Goal: Task Accomplishment & Management: Complete application form

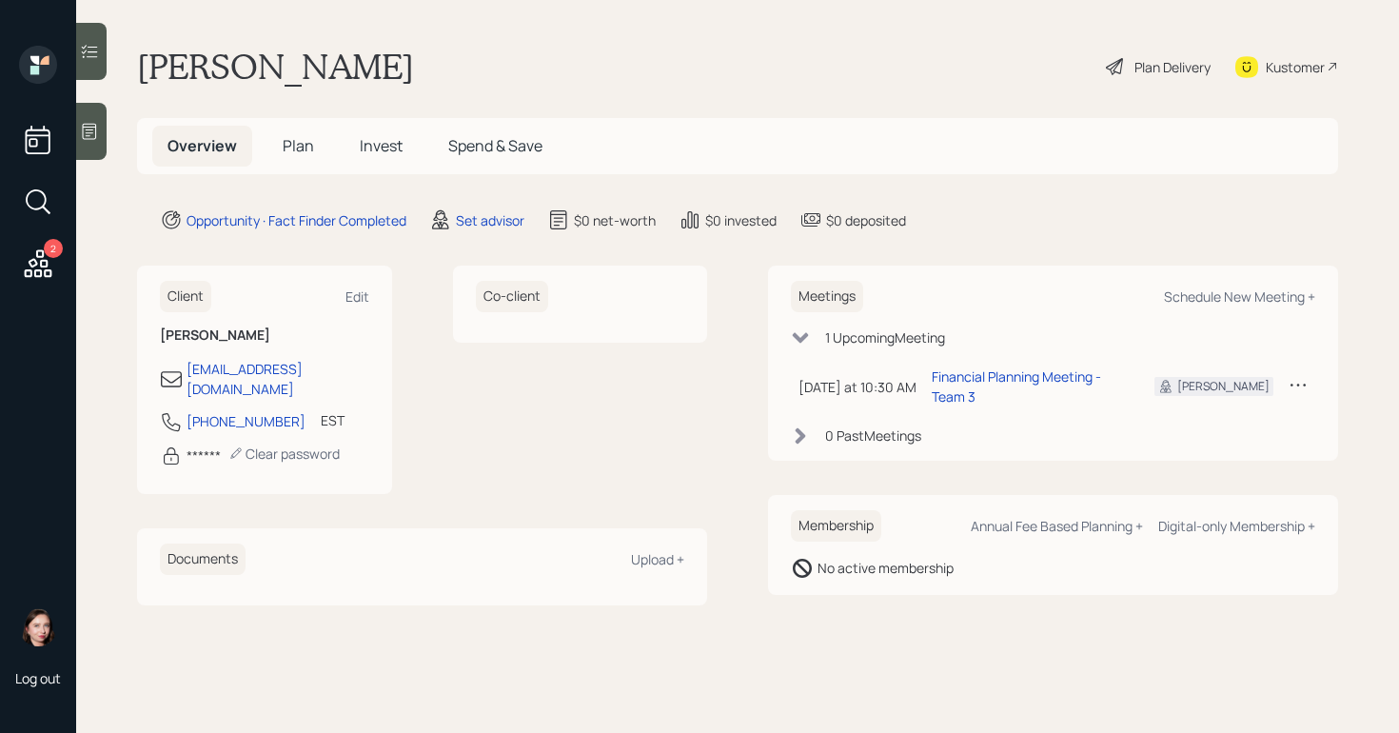
click at [1135, 66] on div "Plan Delivery" at bounding box center [1173, 67] width 76 height 20
click at [467, 216] on div "Set advisor" at bounding box center [490, 220] width 69 height 20
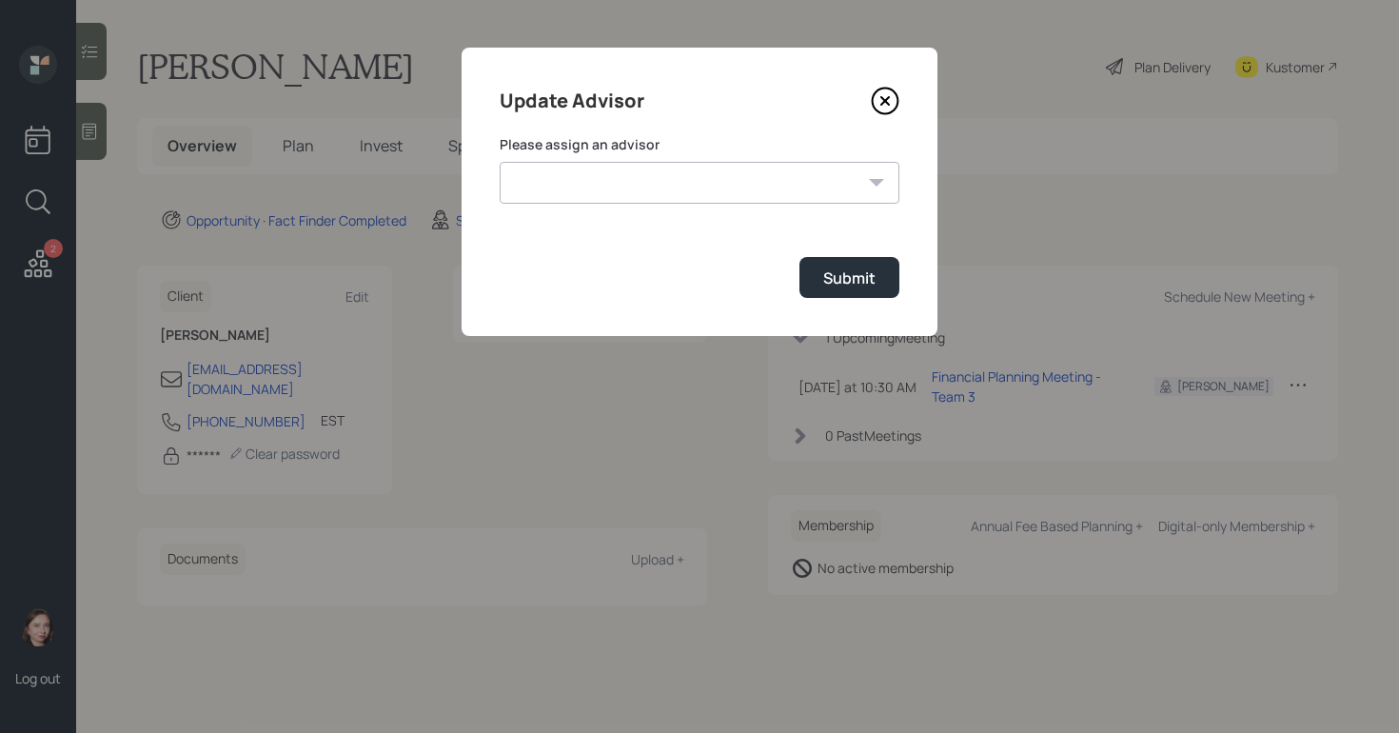
click at [596, 189] on select "[PERSON_NAME] [PERSON_NAME] [PERSON_NAME] End [PERSON_NAME] [PERSON_NAME] [PERS…" at bounding box center [700, 183] width 400 height 42
select select "b1d8ea90-abcc-42aa-86cc-4f33a132aacc"
click at [500, 162] on select "[PERSON_NAME] [PERSON_NAME] [PERSON_NAME] End [PERSON_NAME] [PERSON_NAME] [PERS…" at bounding box center [700, 183] width 400 height 42
drag, startPoint x: 845, startPoint y: 277, endPoint x: 865, endPoint y: 268, distance: 21.7
click at [847, 277] on div "Submit" at bounding box center [849, 277] width 52 height 21
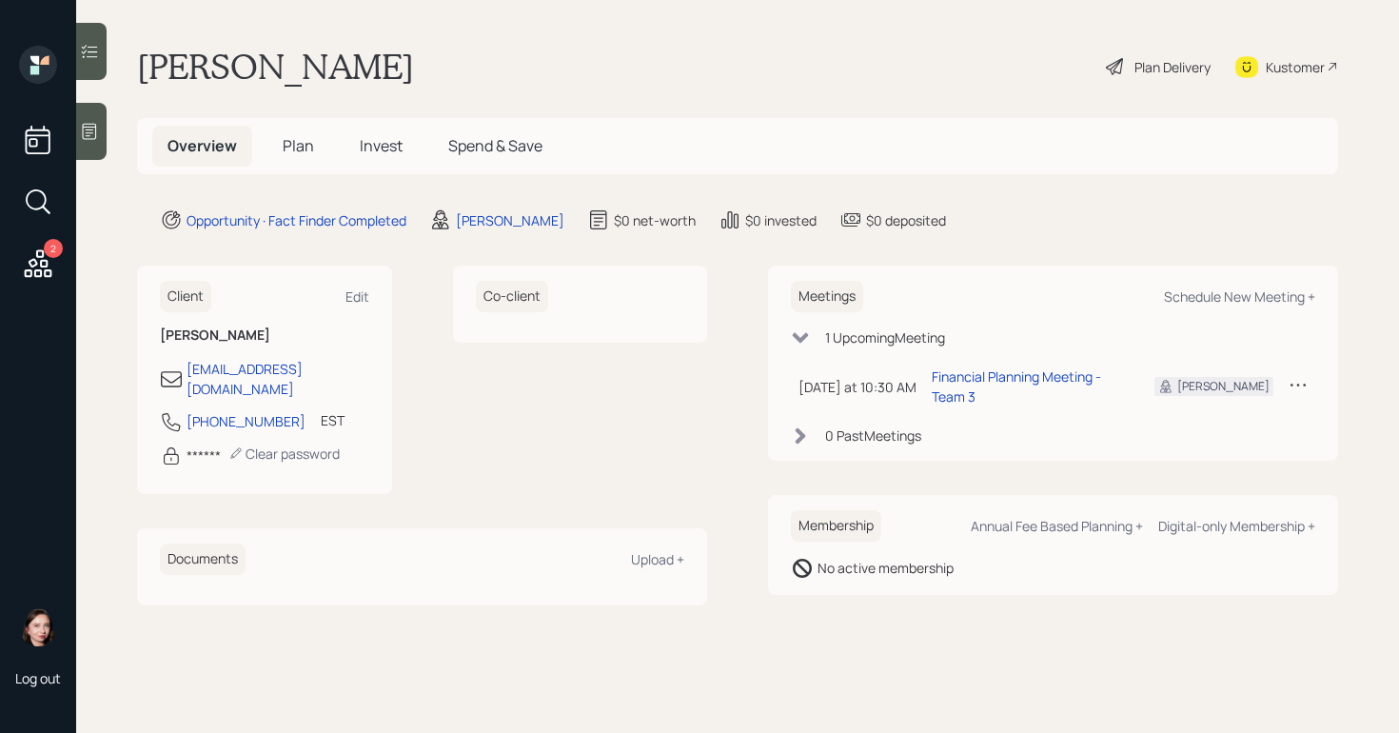
click at [1113, 65] on icon at bounding box center [1114, 66] width 17 height 17
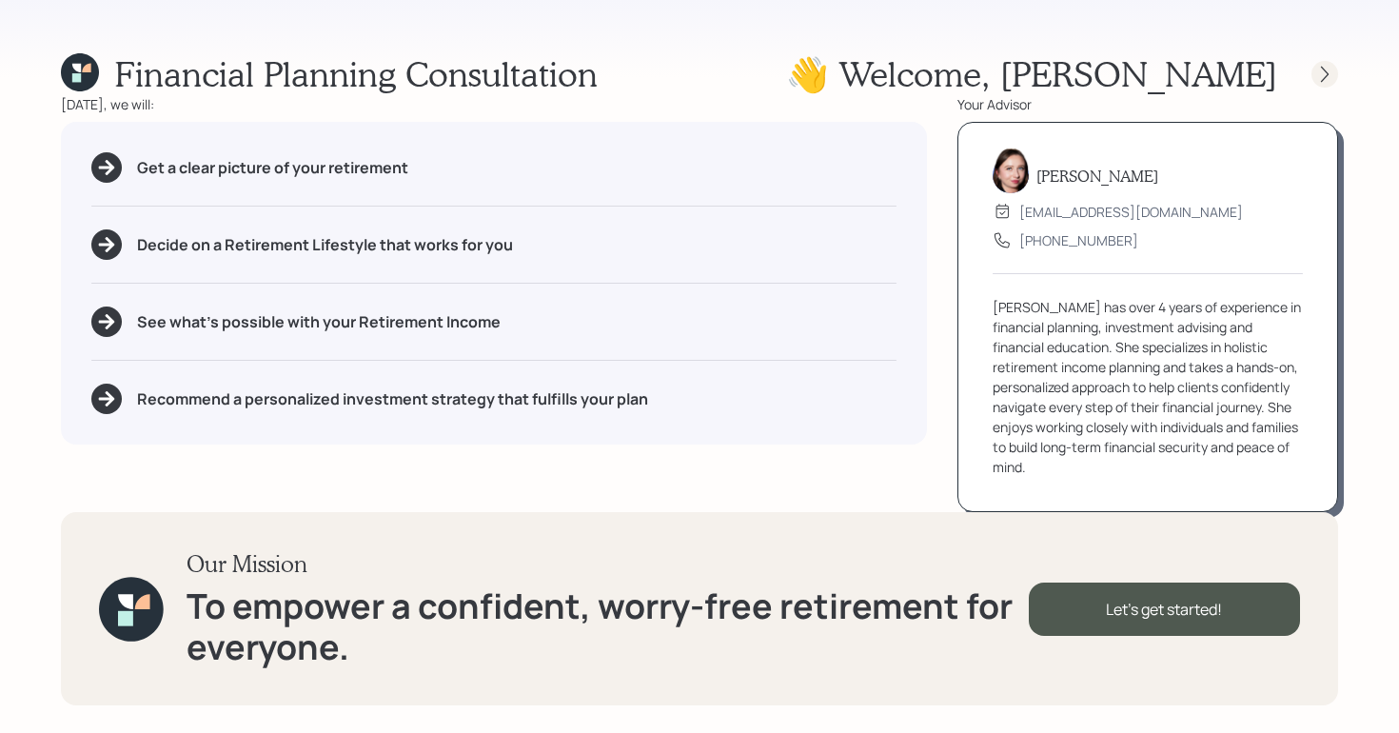
click at [1323, 74] on icon at bounding box center [1324, 74] width 19 height 19
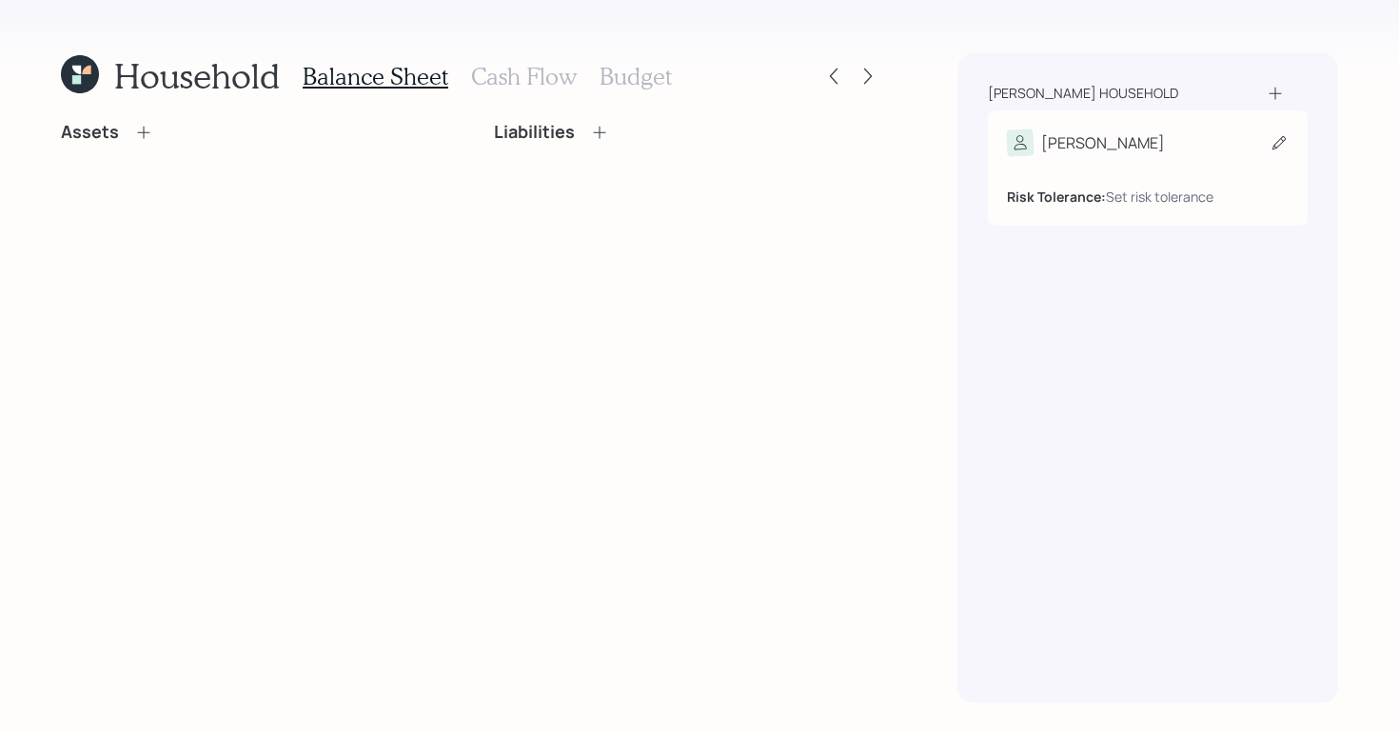
click at [1158, 150] on div "[PERSON_NAME]" at bounding box center [1148, 142] width 282 height 27
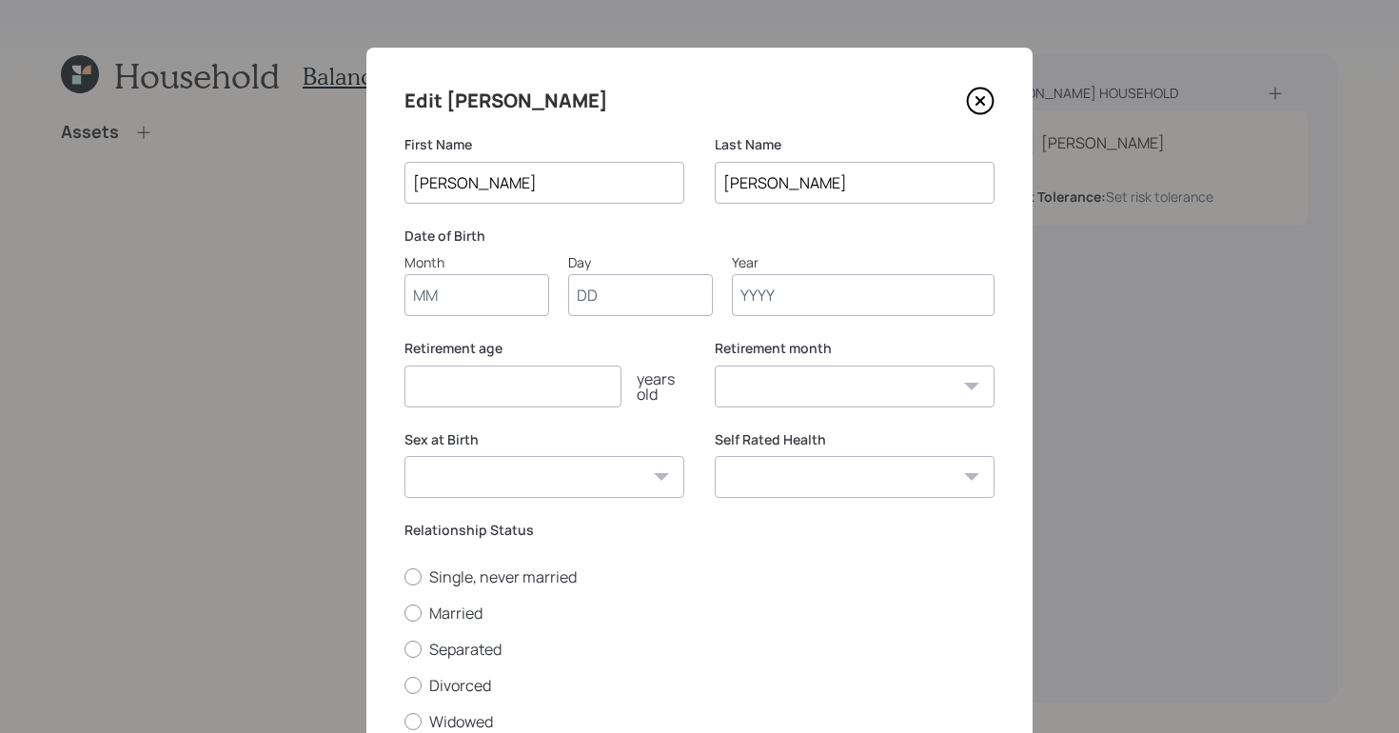
click at [457, 303] on input "Month" at bounding box center [477, 295] width 145 height 42
type input "01"
type input "1952"
select select "1"
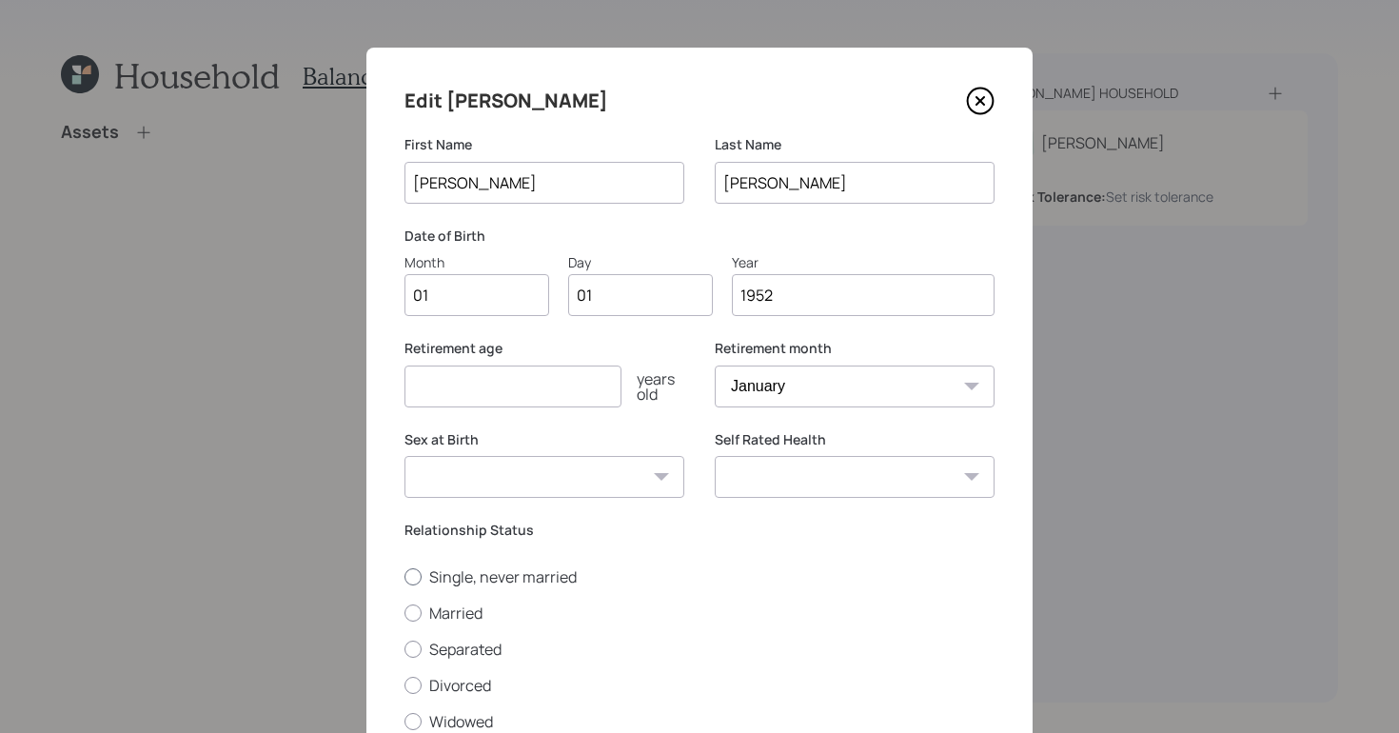
type input "1952"
click at [408, 581] on div at bounding box center [413, 576] width 17 height 17
click at [405, 577] on input "Single, never married" at bounding box center [404, 576] width 1 height 1
radio input "true"
click at [558, 486] on select "[DEMOGRAPHIC_DATA] [DEMOGRAPHIC_DATA] Other / Prefer not to say" at bounding box center [545, 477] width 280 height 42
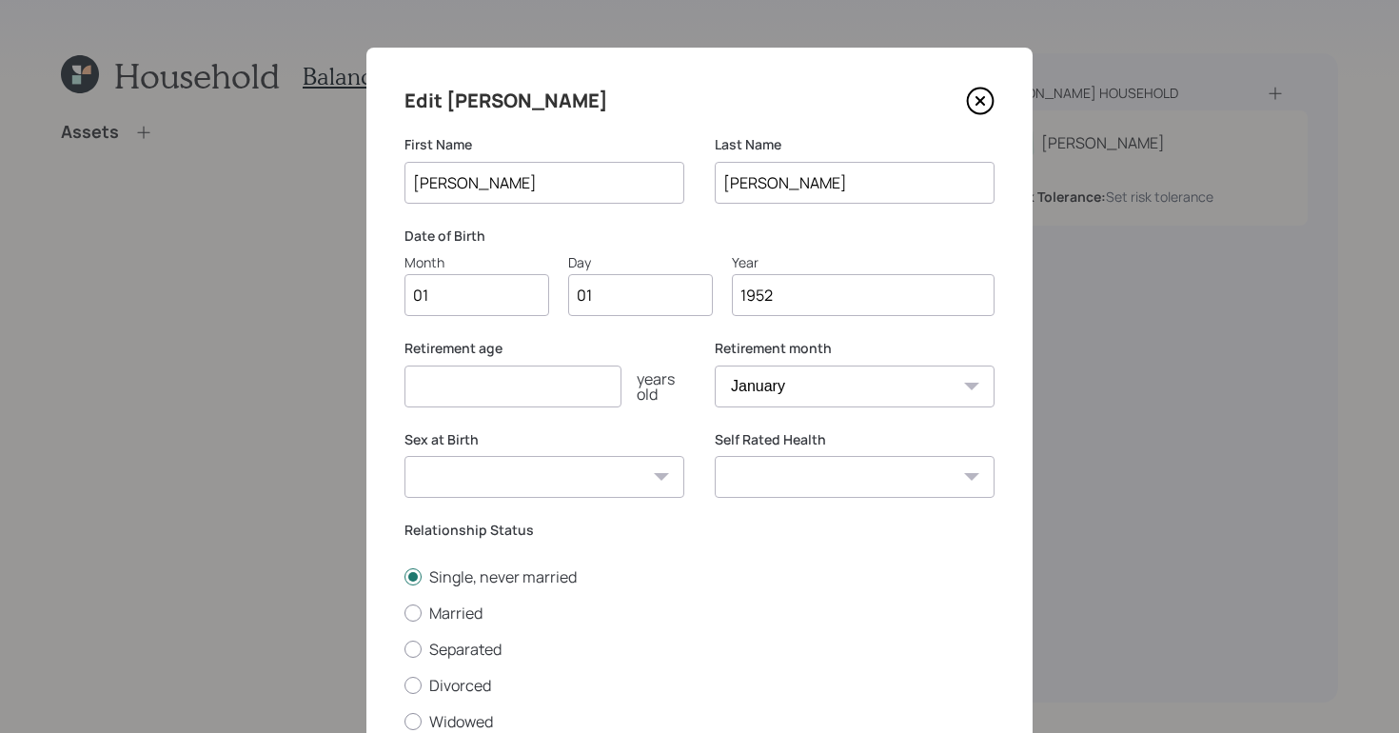
select select "[DEMOGRAPHIC_DATA]"
click at [405, 456] on select "[DEMOGRAPHIC_DATA] [DEMOGRAPHIC_DATA] Other / Prefer not to say" at bounding box center [545, 477] width 280 height 42
click at [488, 389] on input "number" at bounding box center [513, 386] width 217 height 42
type input "67"
click at [787, 461] on select "Excellent Very Good Good Fair Poor" at bounding box center [855, 477] width 280 height 42
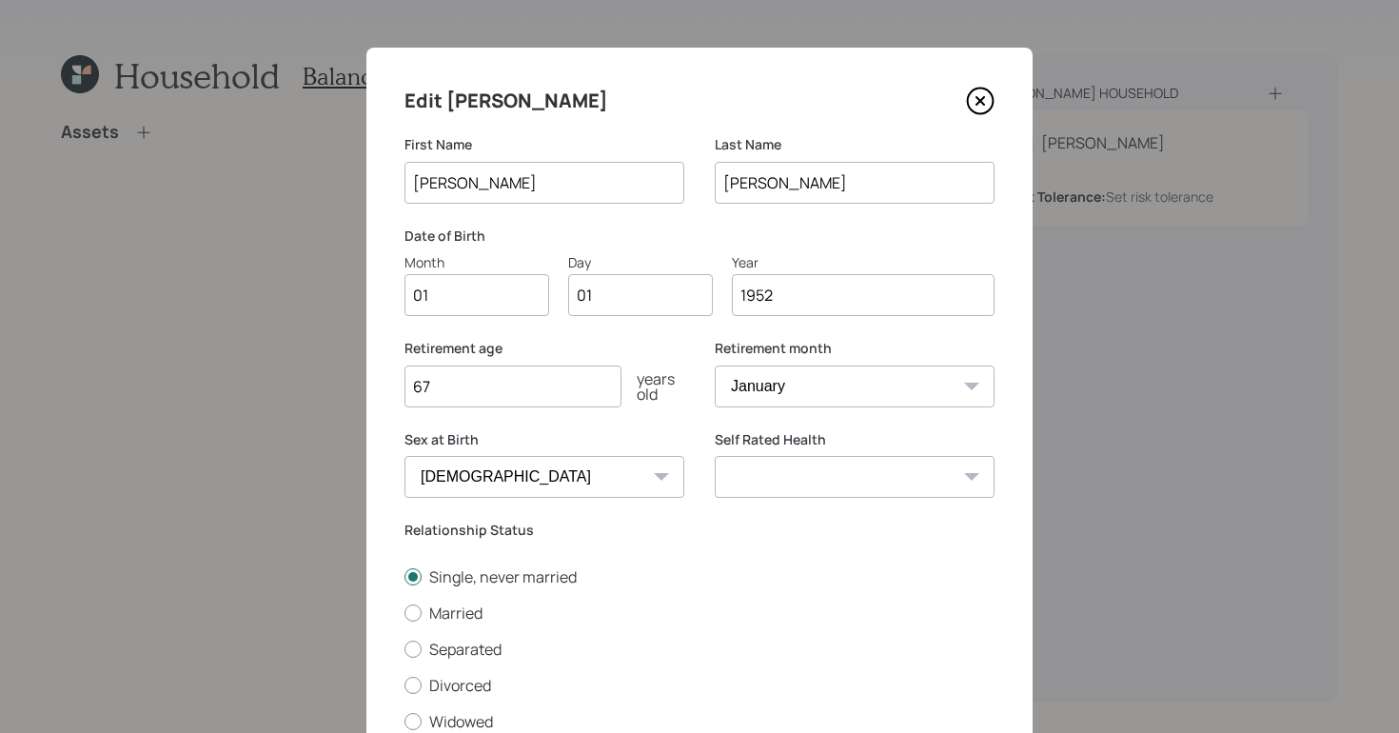
scroll to position [149, 0]
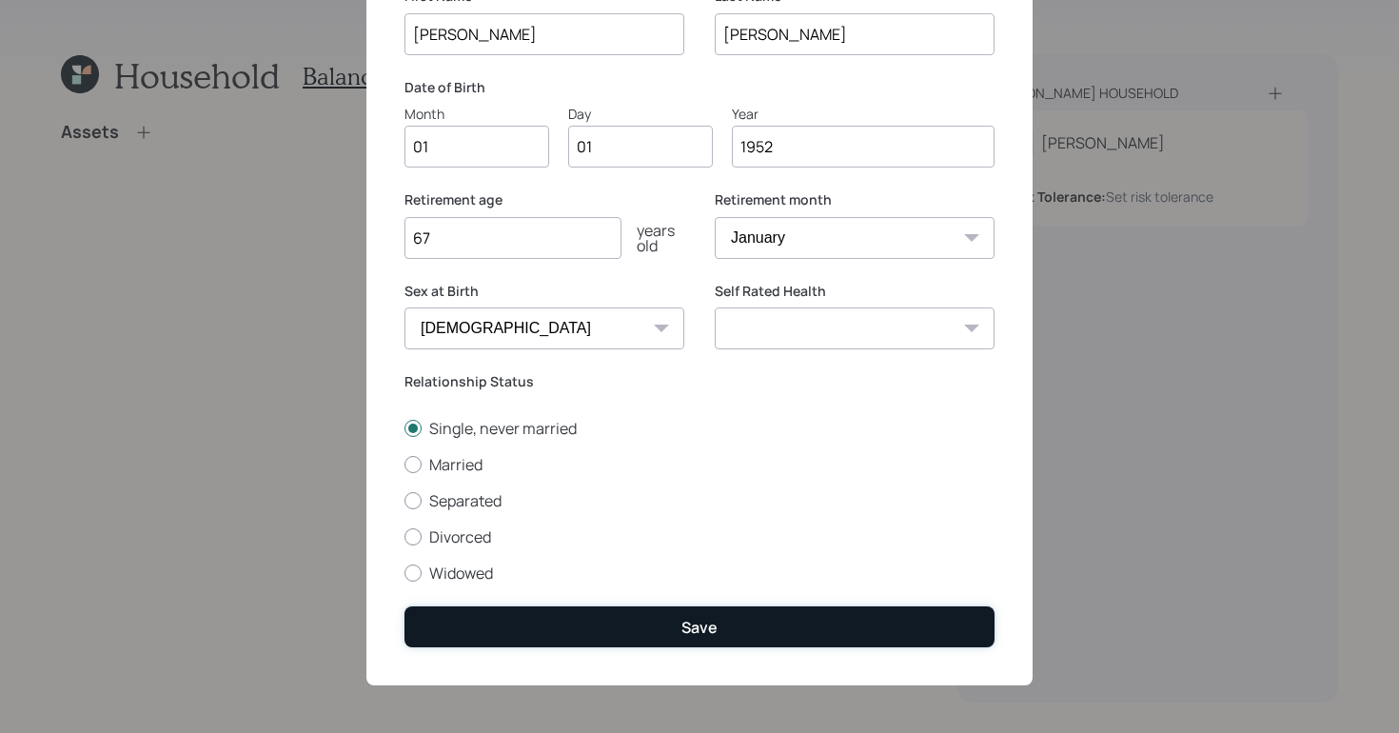
click at [728, 617] on button "Save" at bounding box center [700, 626] width 590 height 41
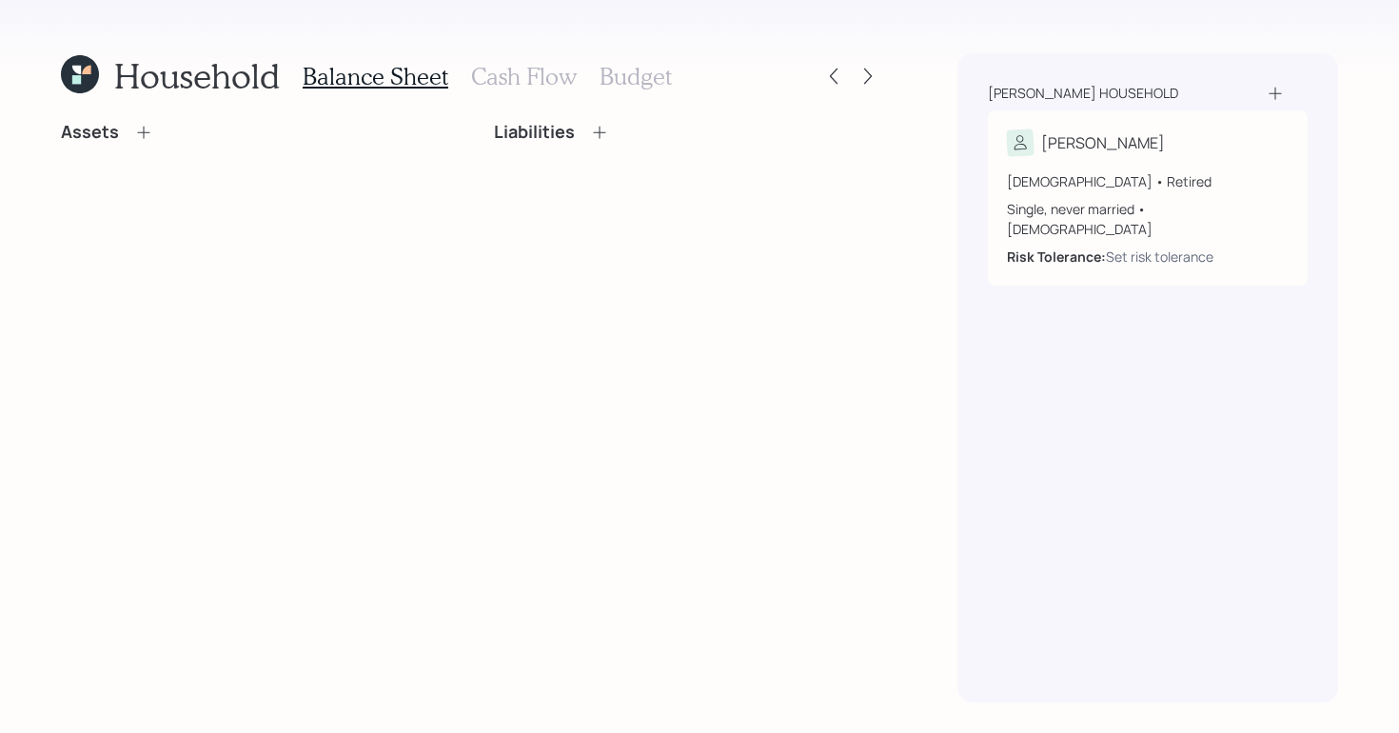
click at [528, 82] on h3 "Cash Flow" at bounding box center [524, 77] width 106 height 28
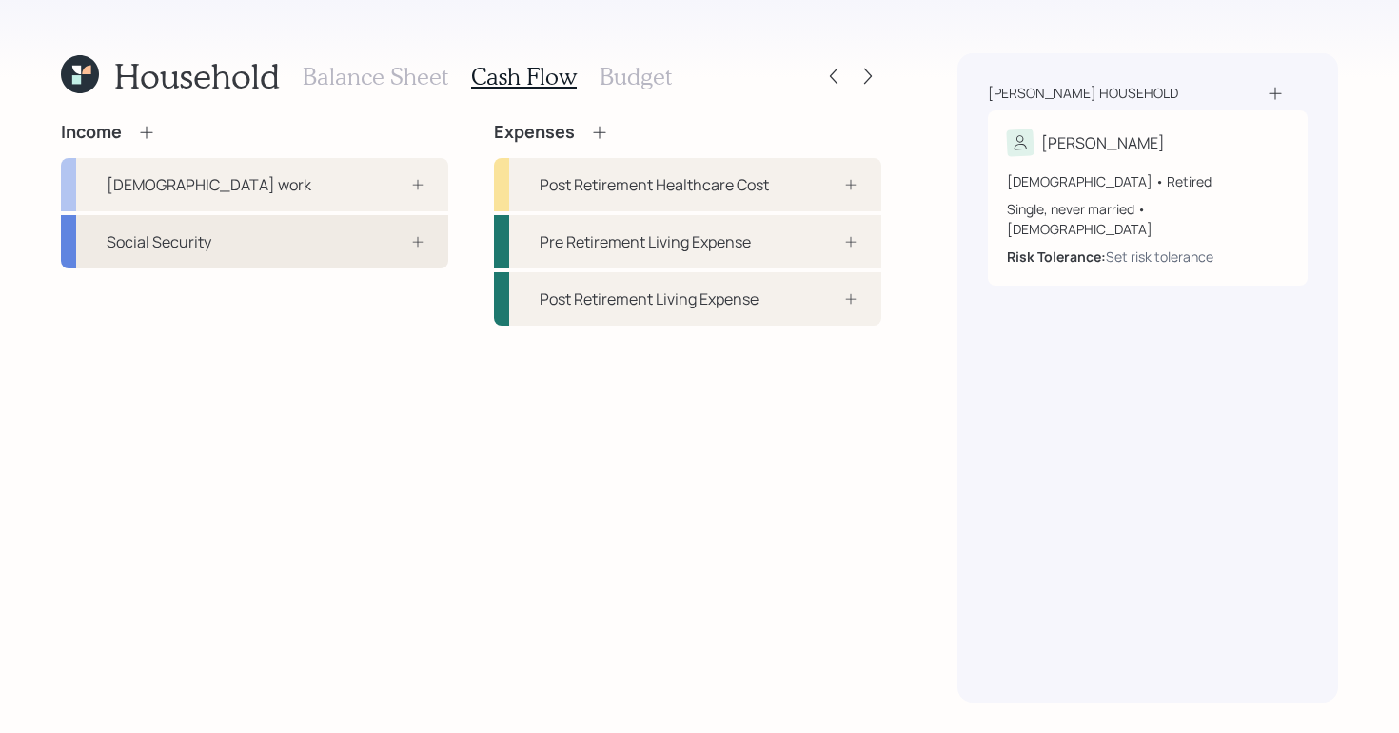
click at [295, 247] on div "Social Security" at bounding box center [254, 241] width 387 height 53
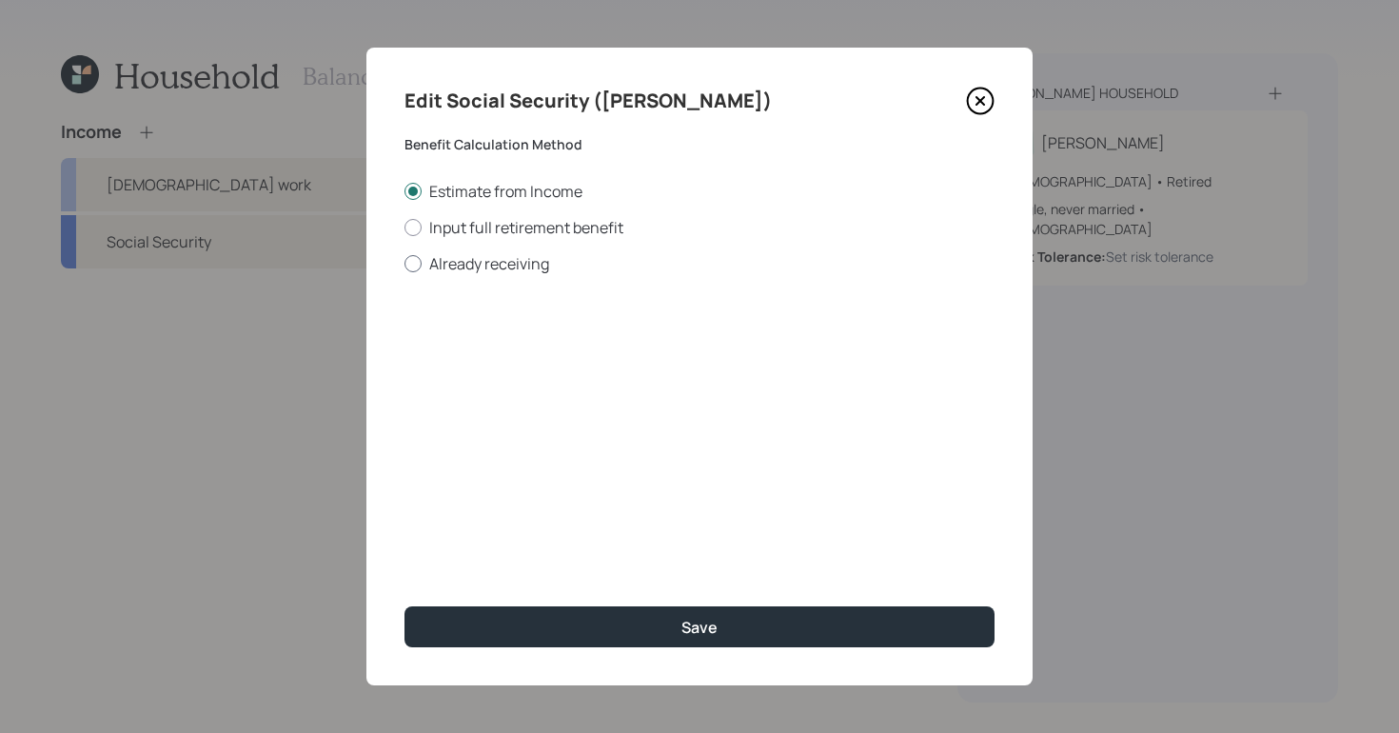
click at [409, 267] on div at bounding box center [413, 263] width 17 height 17
click at [405, 264] on input "Already receiving" at bounding box center [404, 263] width 1 height 1
radio input "true"
click at [565, 347] on input "$" at bounding box center [700, 344] width 590 height 42
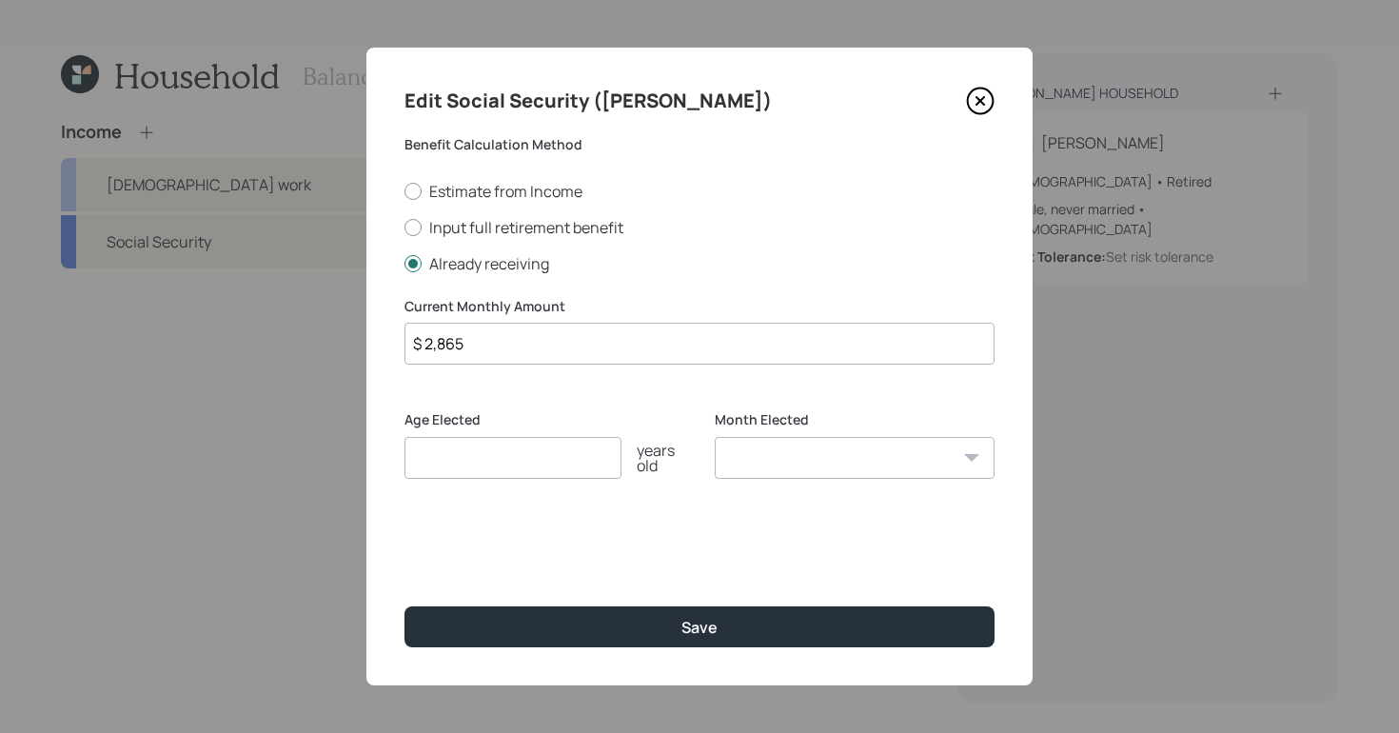
type input "$ 2,865"
click at [538, 474] on input "number" at bounding box center [513, 458] width 217 height 42
type input "67"
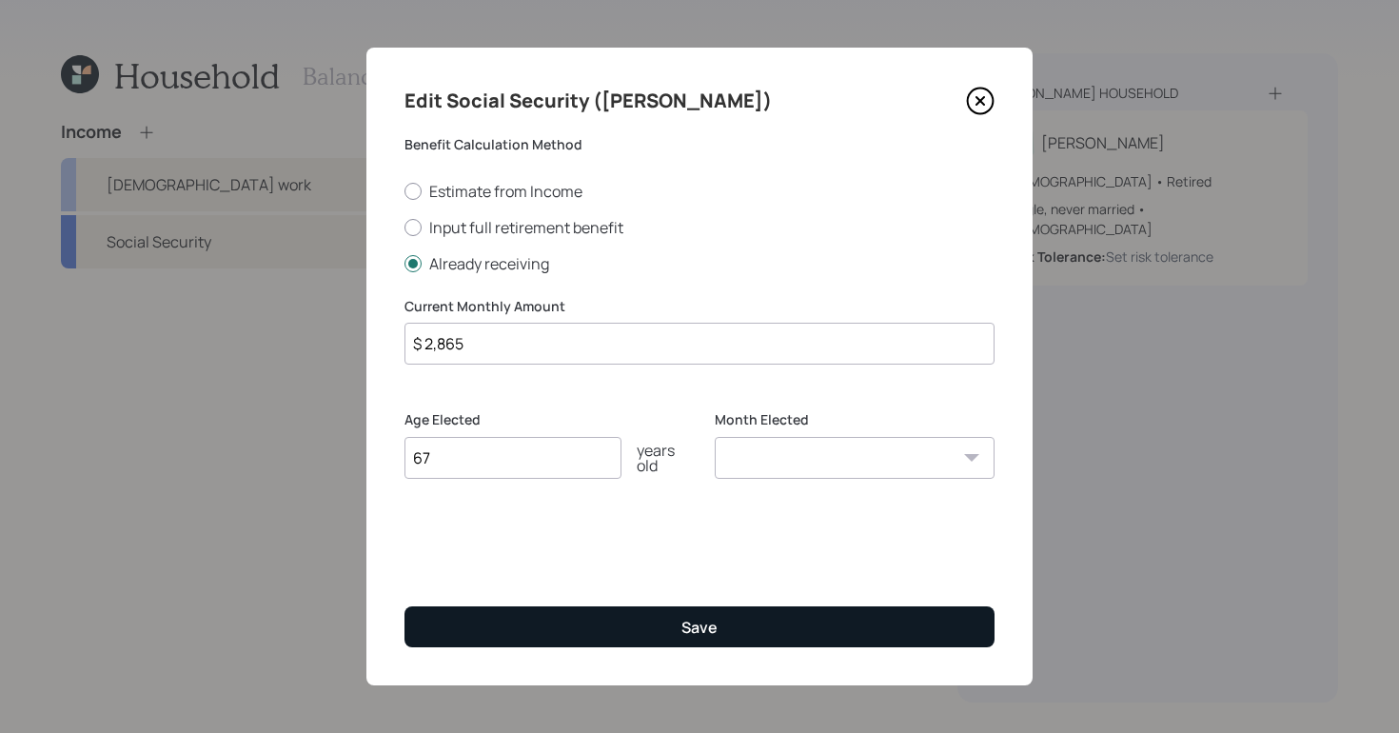
drag, startPoint x: 752, startPoint y: 591, endPoint x: 739, endPoint y: 624, distance: 35.9
click at [752, 592] on div "Edit Social Security ([PERSON_NAME]) Benefit Calculation Method Estimate from I…" at bounding box center [699, 367] width 666 height 638
click at [735, 632] on button "Save" at bounding box center [700, 626] width 590 height 41
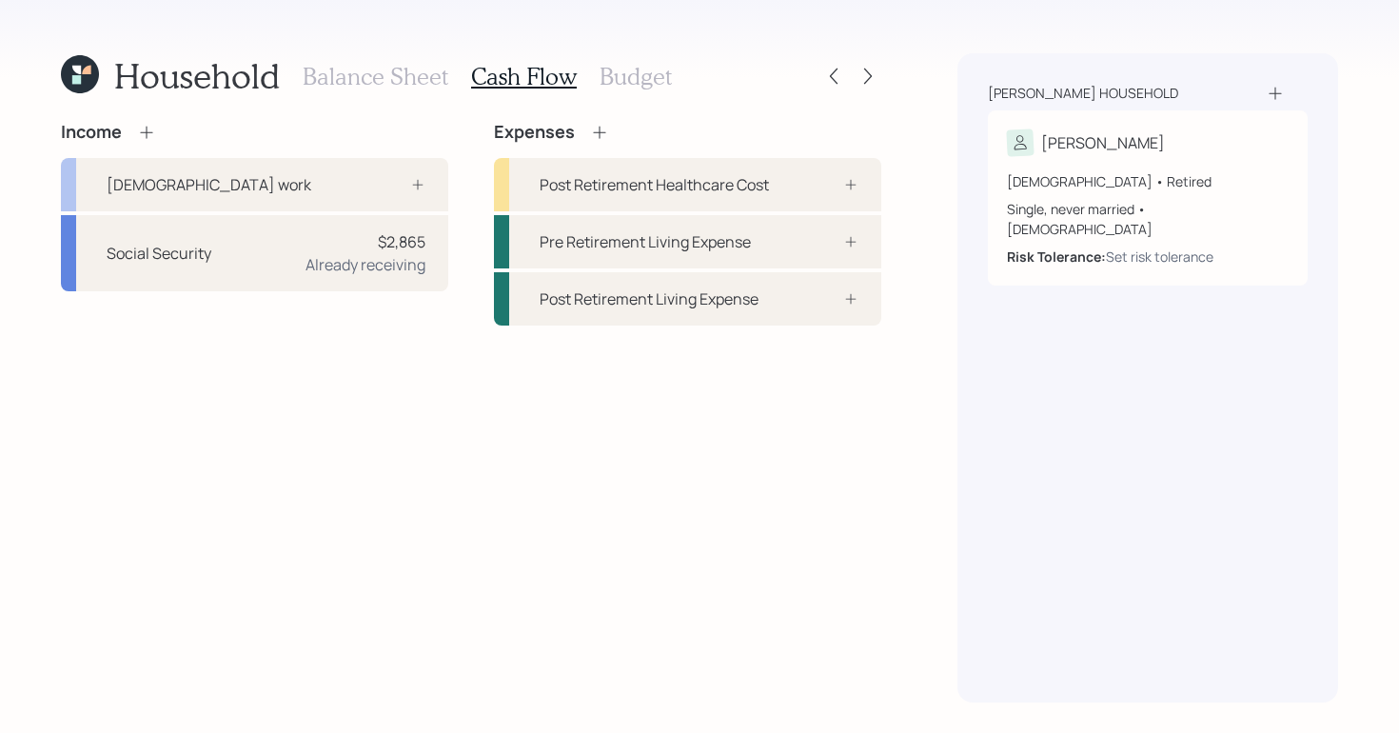
click at [389, 68] on h3 "Balance Sheet" at bounding box center [376, 77] width 146 height 28
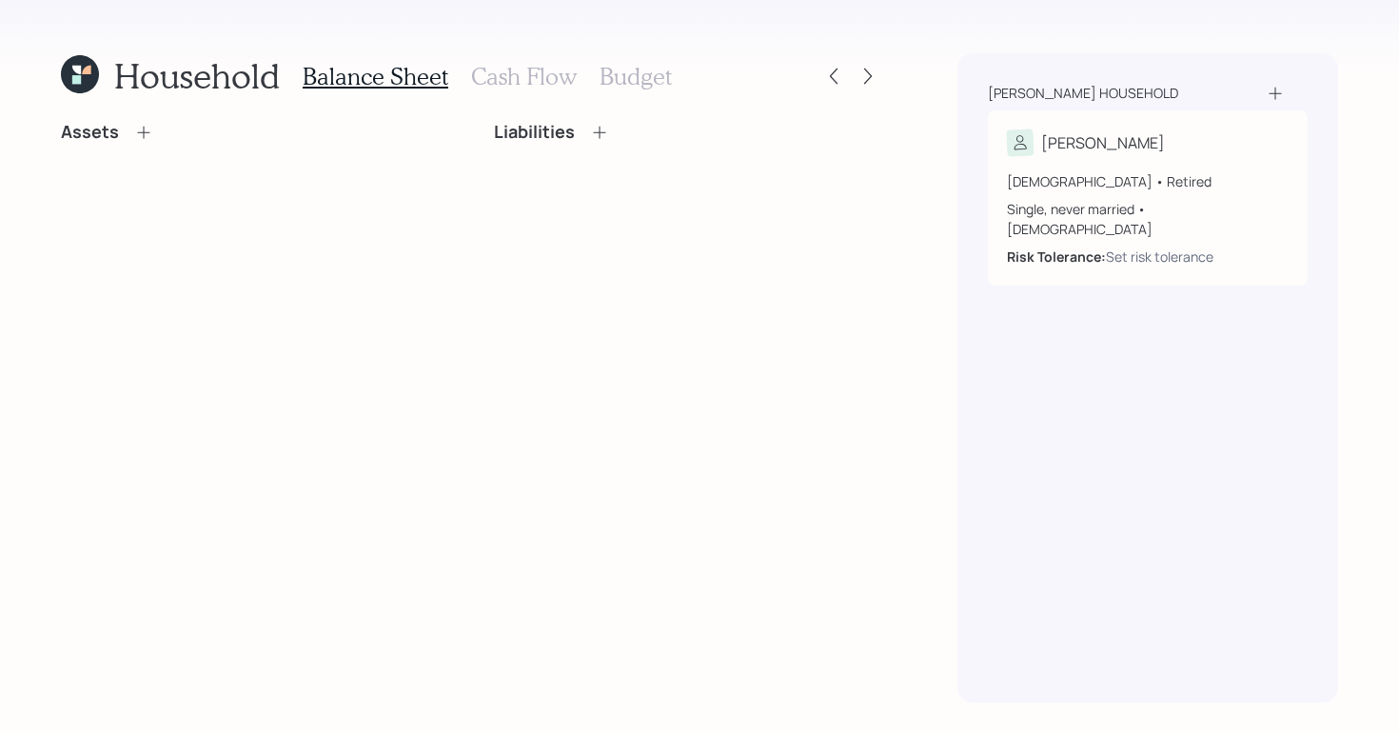
click at [595, 137] on icon at bounding box center [599, 132] width 19 height 19
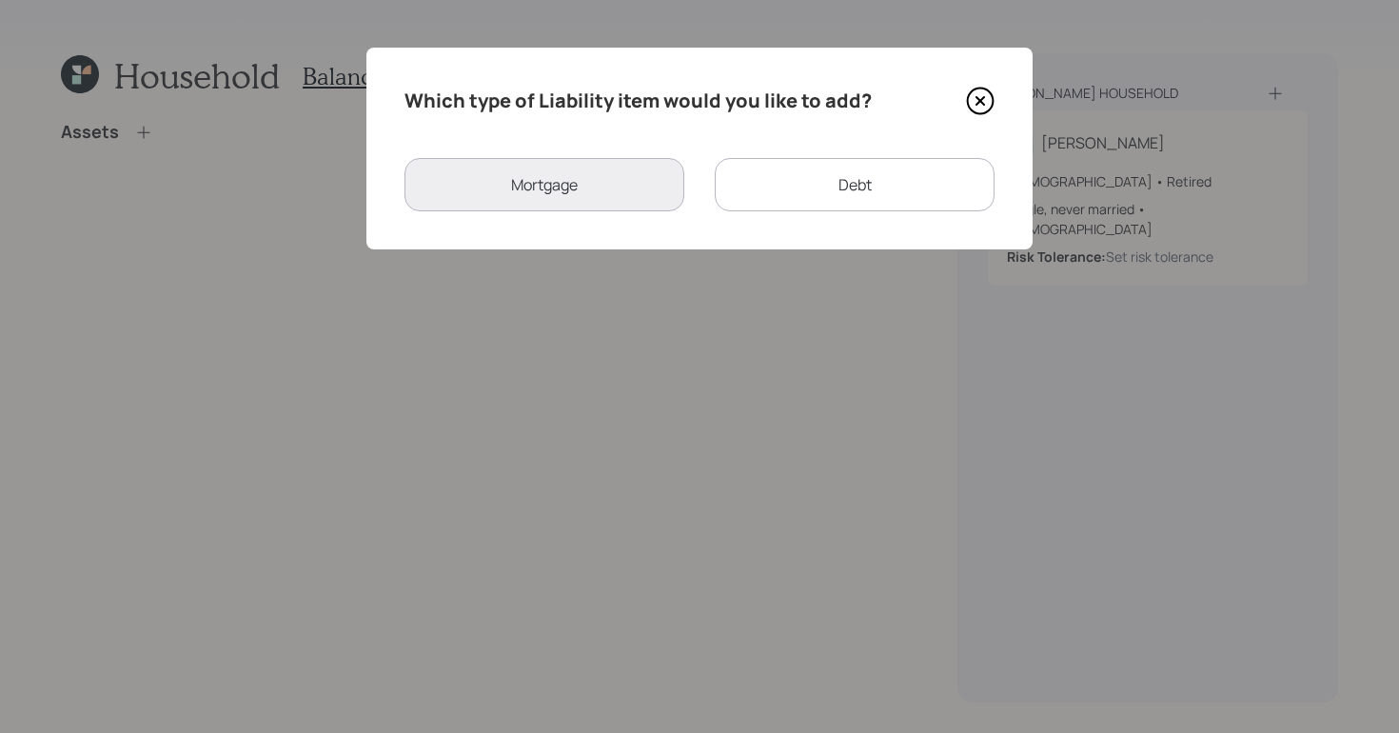
click at [881, 194] on div "Debt" at bounding box center [855, 184] width 280 height 53
select select "credit_card"
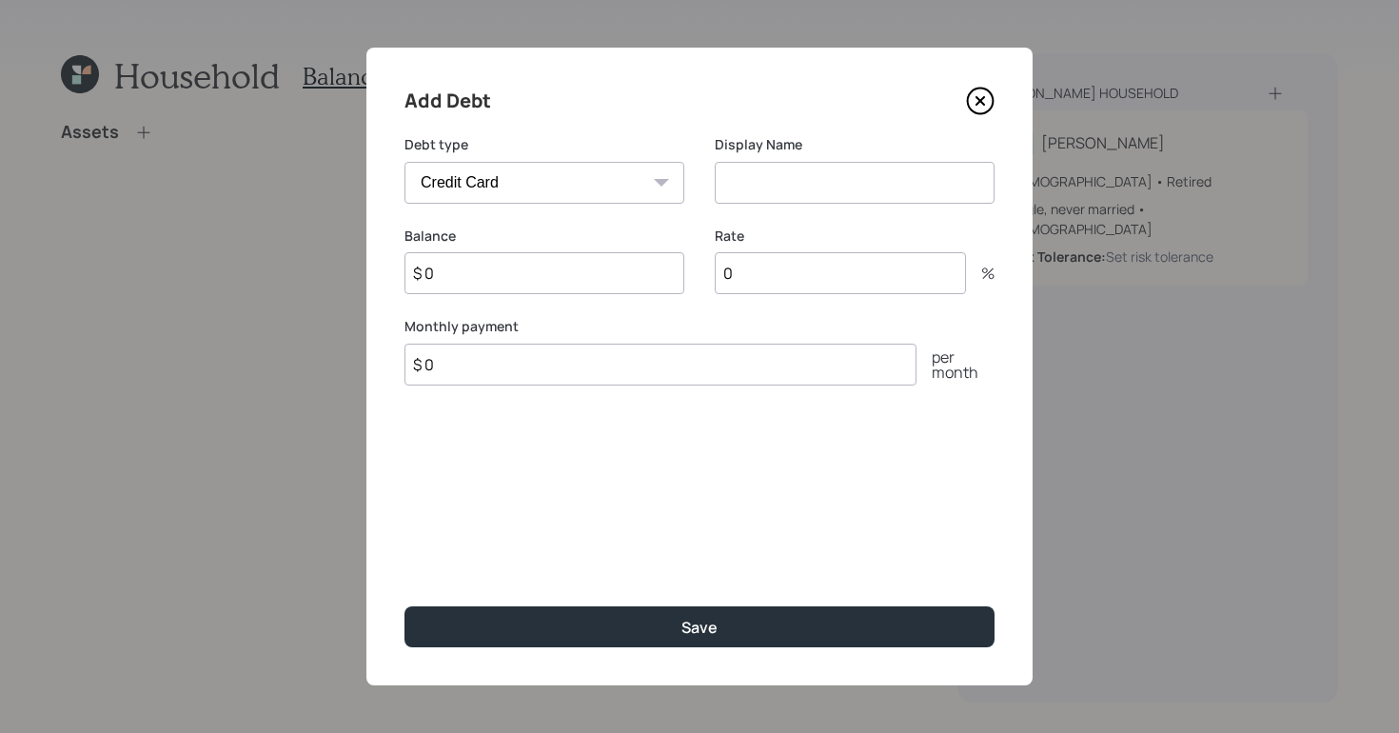
click at [798, 180] on input at bounding box center [855, 183] width 280 height 42
type input "Credit Card Debt"
click at [545, 263] on input "$ 0" at bounding box center [545, 273] width 280 height 42
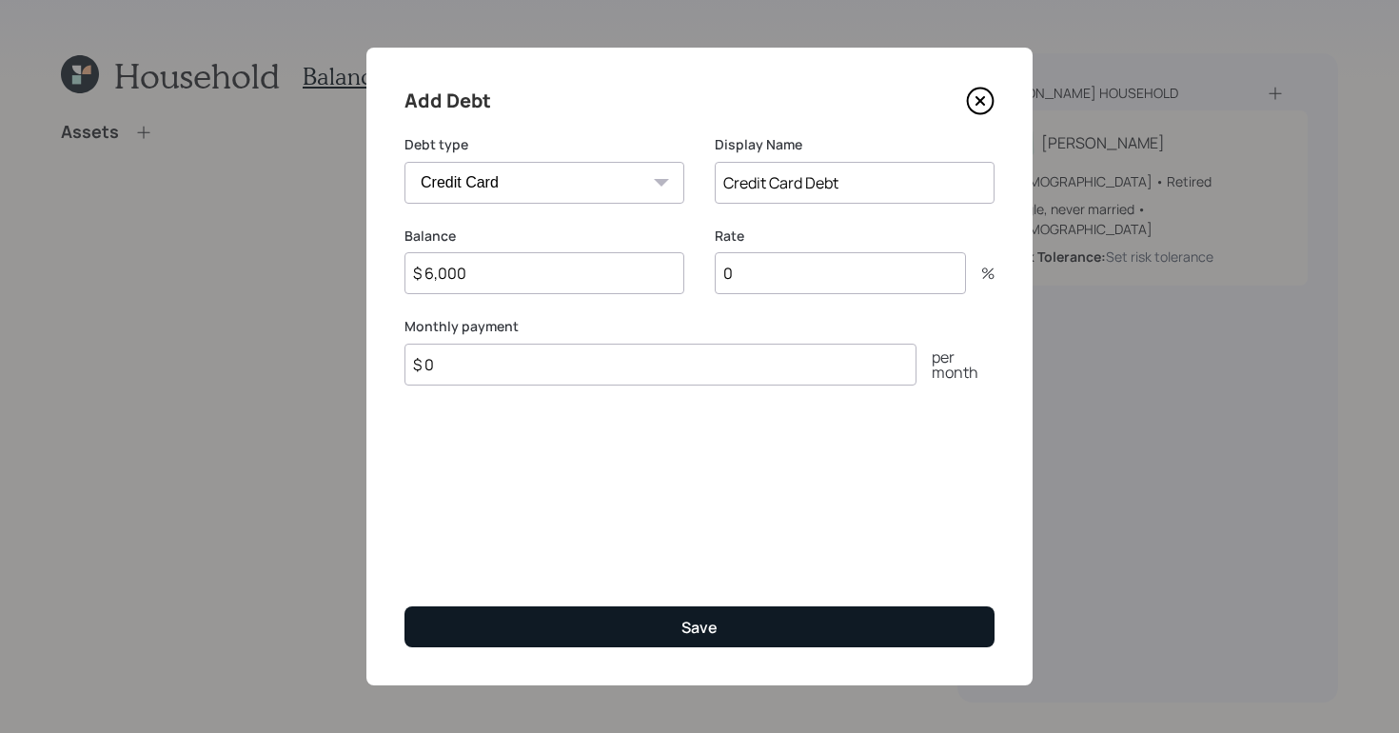
type input "$ 6,000"
click at [661, 634] on button "Save" at bounding box center [700, 626] width 590 height 41
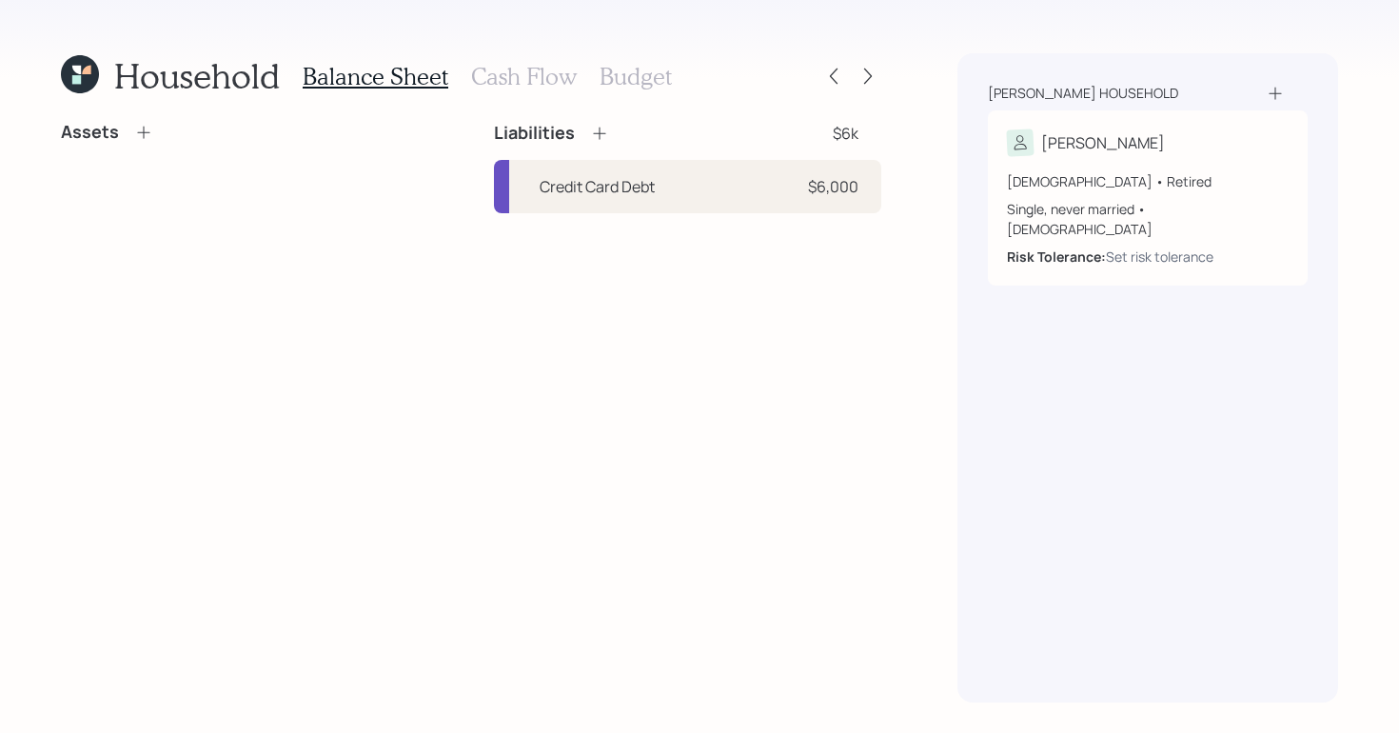
click at [136, 127] on icon at bounding box center [143, 132] width 19 height 19
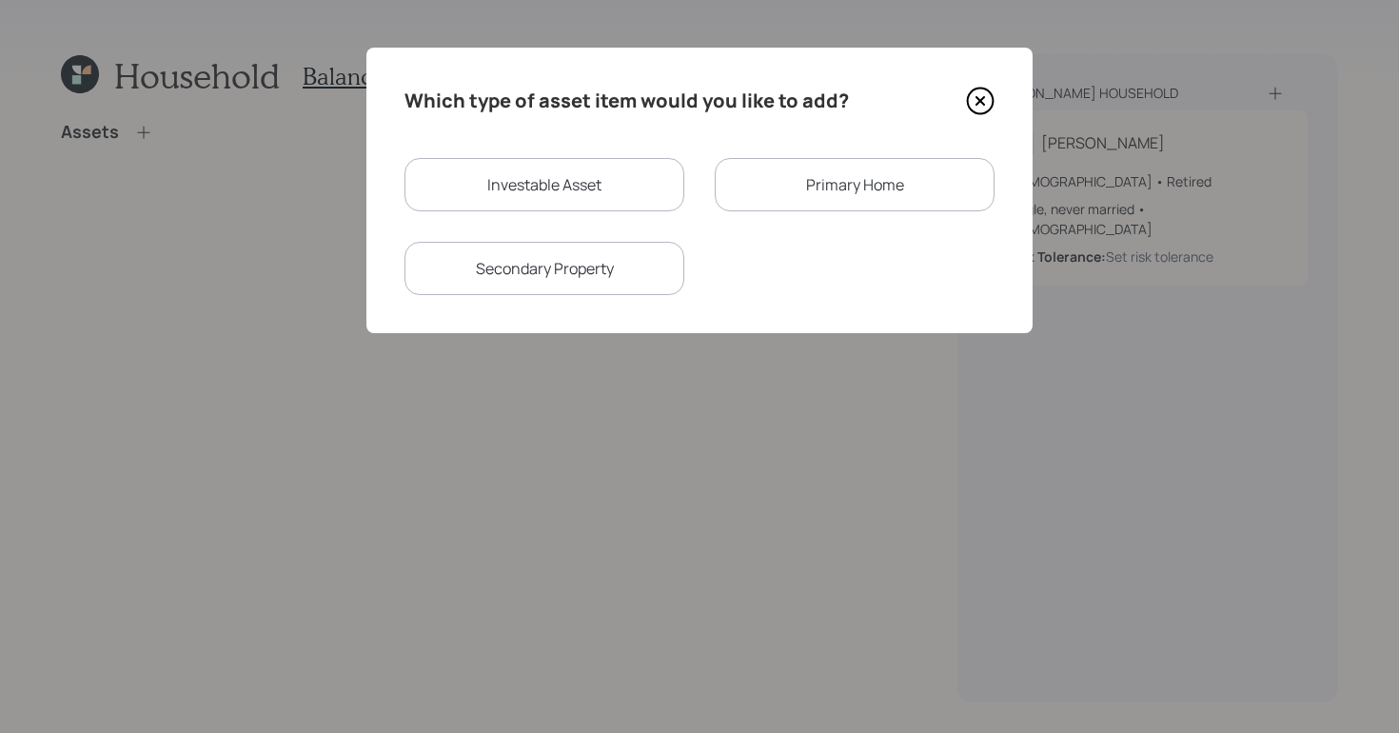
click at [544, 159] on div "Investable Asset" at bounding box center [545, 184] width 280 height 53
select select "taxable"
select select "balanced"
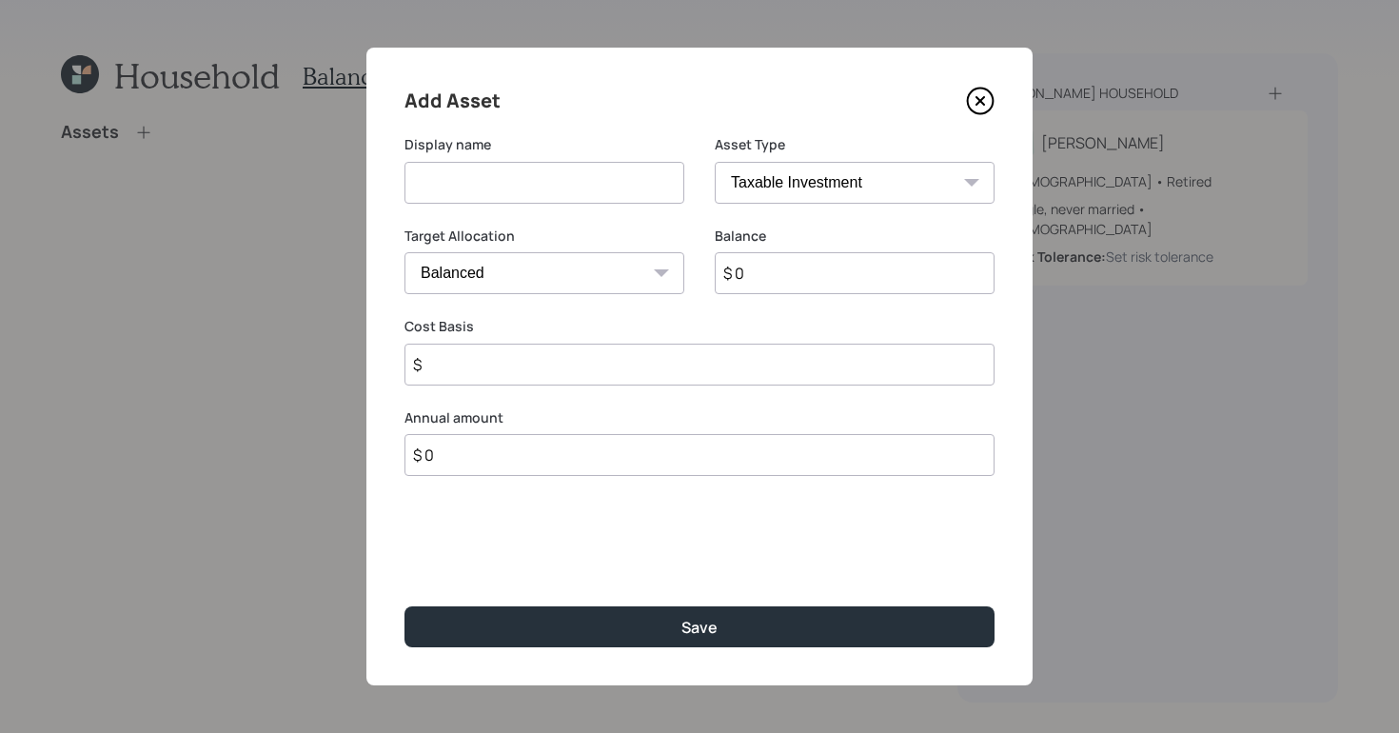
click at [539, 193] on input at bounding box center [545, 183] width 280 height 42
type input "Checking/Savings"
click at [804, 193] on select "SEP [PERSON_NAME] IRA 401(k) [PERSON_NAME] 401(k) 403(b) [PERSON_NAME] 403(b) 4…" at bounding box center [855, 183] width 280 height 42
click at [715, 162] on select "SEP [PERSON_NAME] IRA 401(k) [PERSON_NAME] 401(k) 403(b) [PERSON_NAME] 403(b) 4…" at bounding box center [855, 183] width 280 height 42
click at [798, 183] on select "SEP [PERSON_NAME] IRA 401(k) [PERSON_NAME] 401(k) 403(b) [PERSON_NAME] 403(b) 4…" at bounding box center [855, 183] width 280 height 42
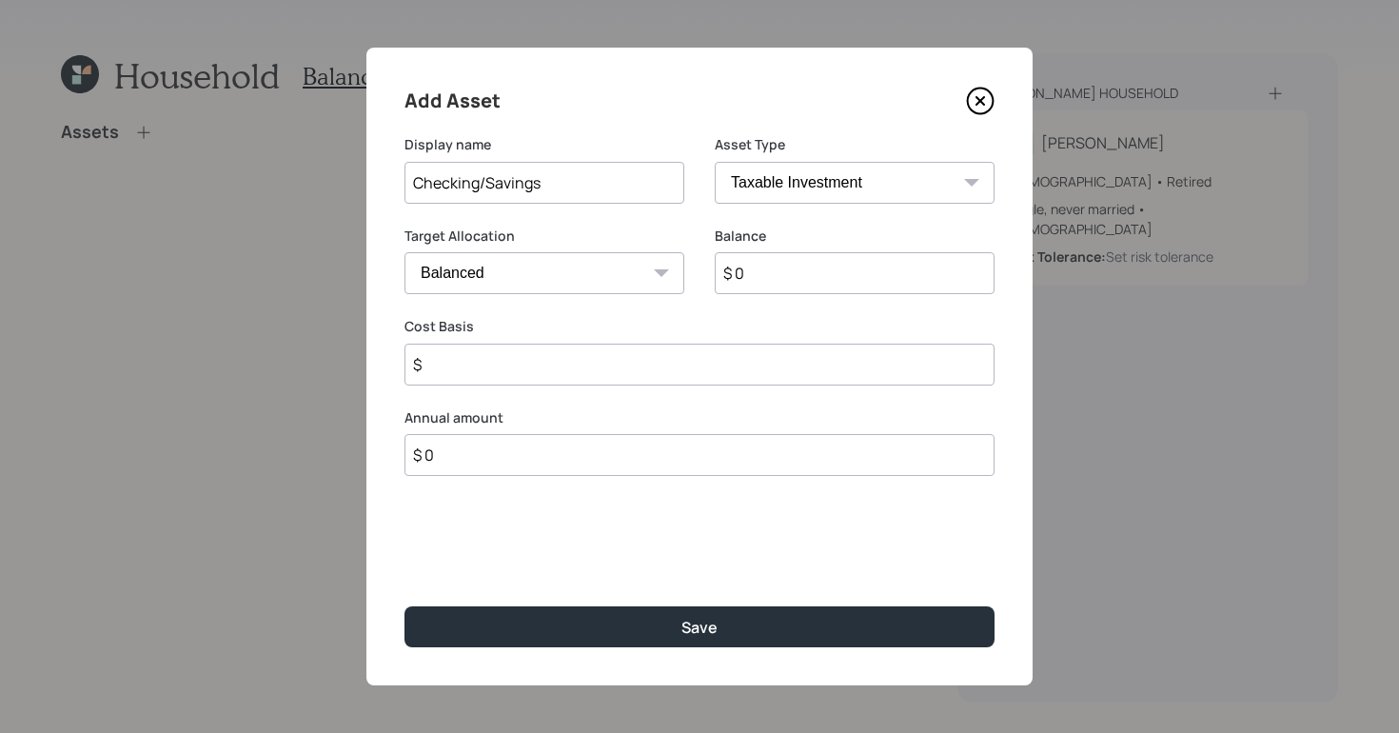
select select "cash"
click at [715, 162] on select "SEP [PERSON_NAME] IRA 401(k) [PERSON_NAME] 401(k) 403(b) [PERSON_NAME] 403(b) 4…" at bounding box center [855, 183] width 280 height 42
type input "$"
click at [643, 272] on input "$ 0" at bounding box center [700, 273] width 590 height 42
type input "$"
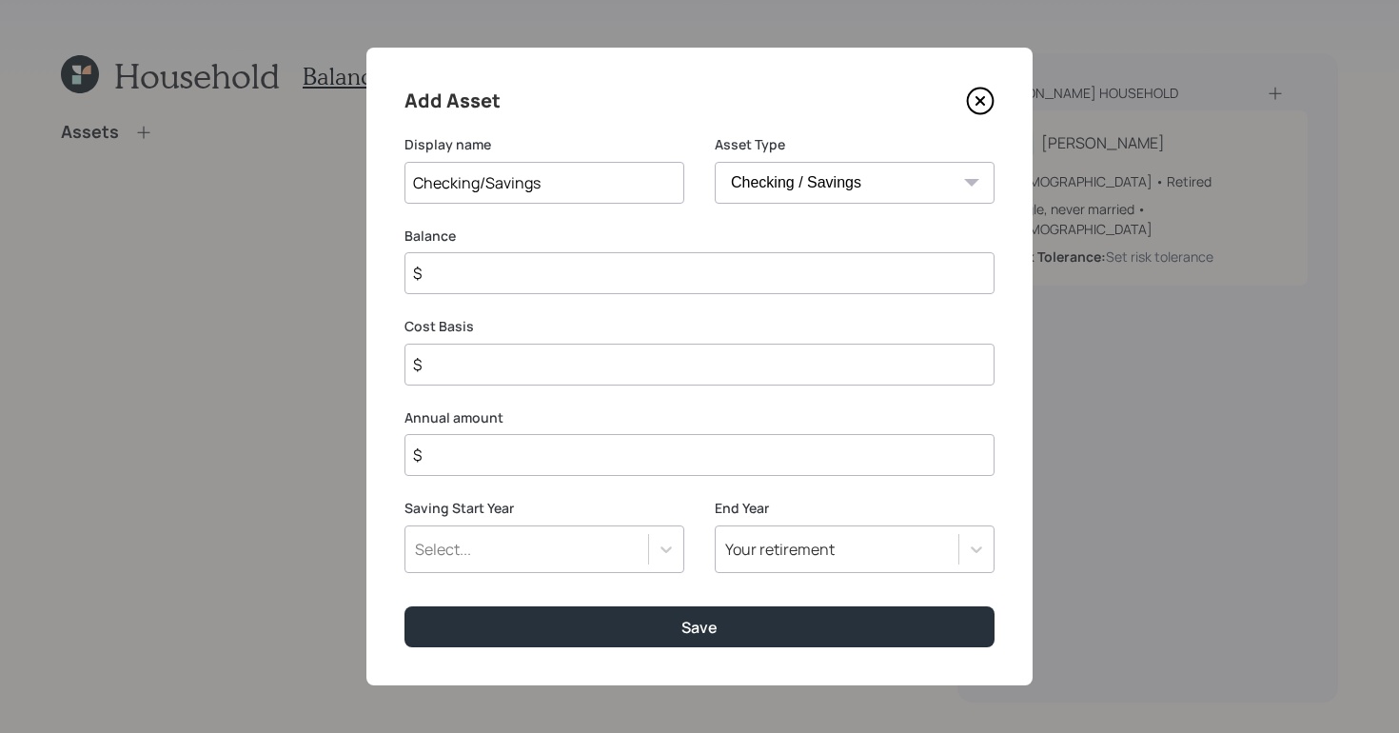
type input "$ 6"
type input "$ 60"
type input "$ 600"
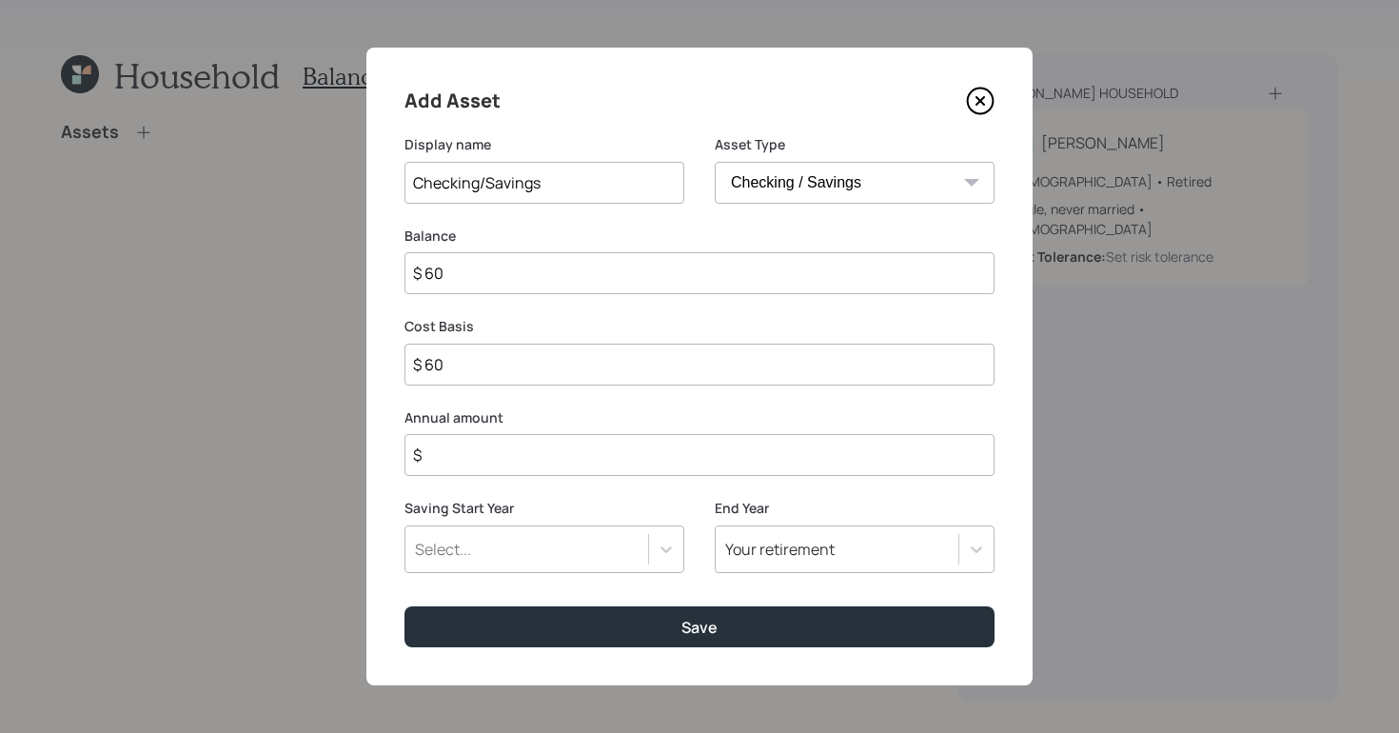
type input "$ 600"
type input "$ 6,000"
type input "$ 60,000"
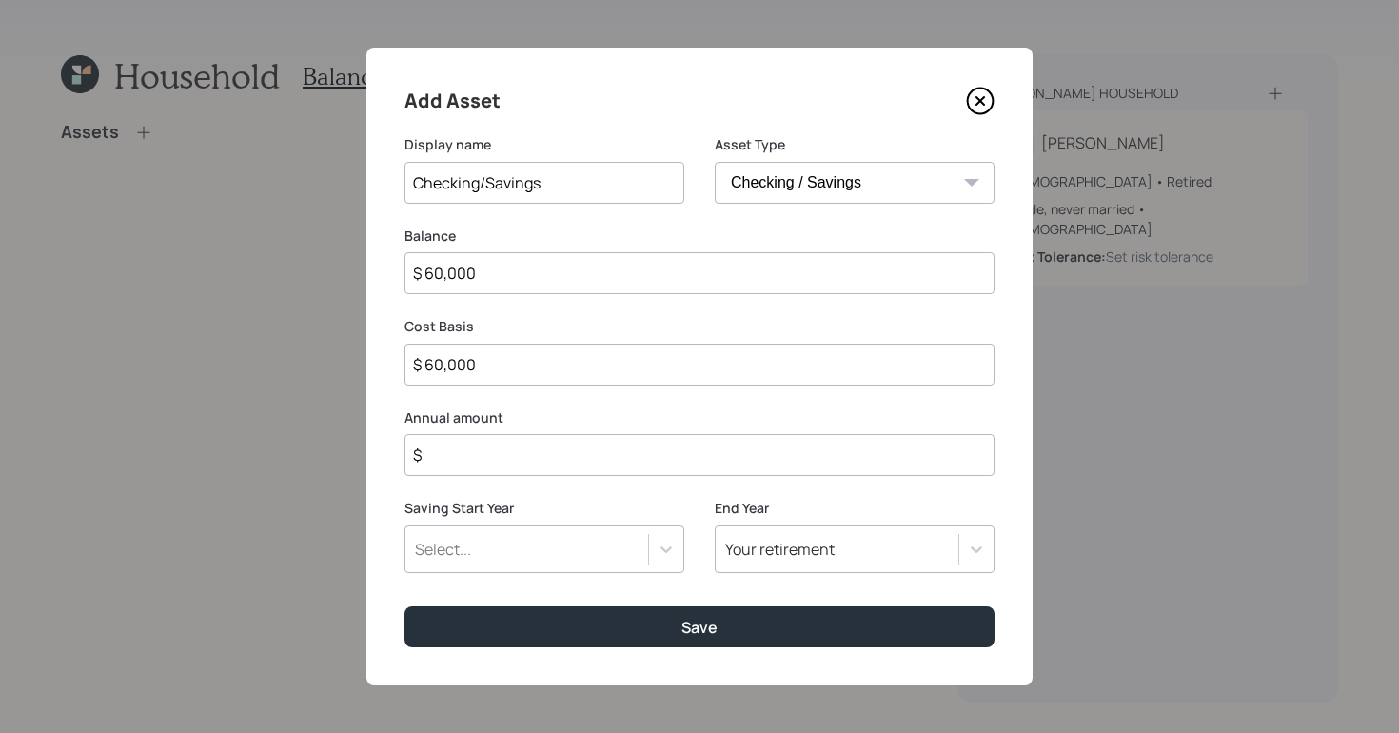
click at [665, 465] on input "$" at bounding box center [700, 455] width 590 height 42
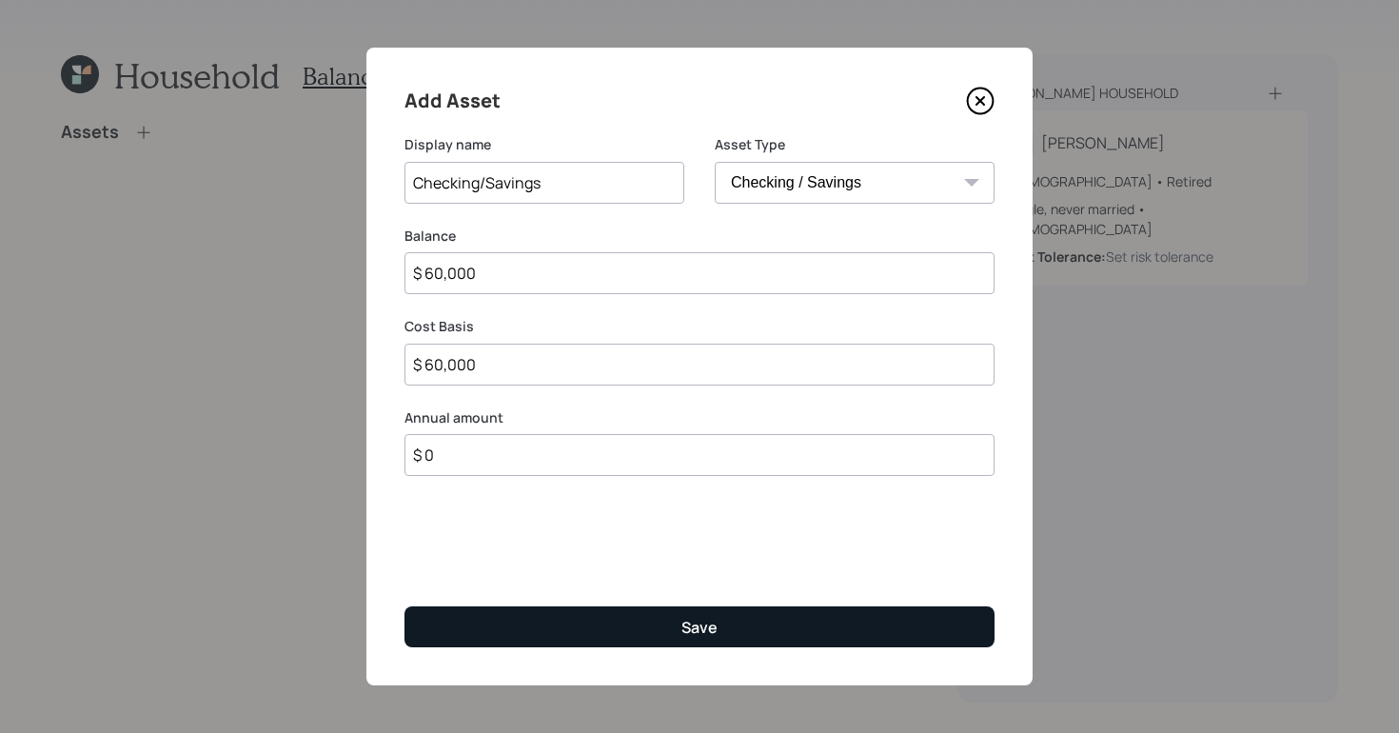
type input "$ 0"
click at [760, 633] on button "Save" at bounding box center [700, 626] width 590 height 41
